Goal: Navigation & Orientation: Find specific page/section

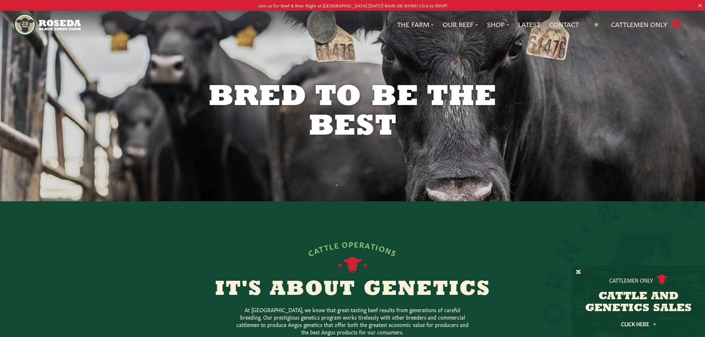
click at [29, 25] on img "Main Navigation" at bounding box center [47, 25] width 66 height 22
